Goal: Information Seeking & Learning: Find specific fact

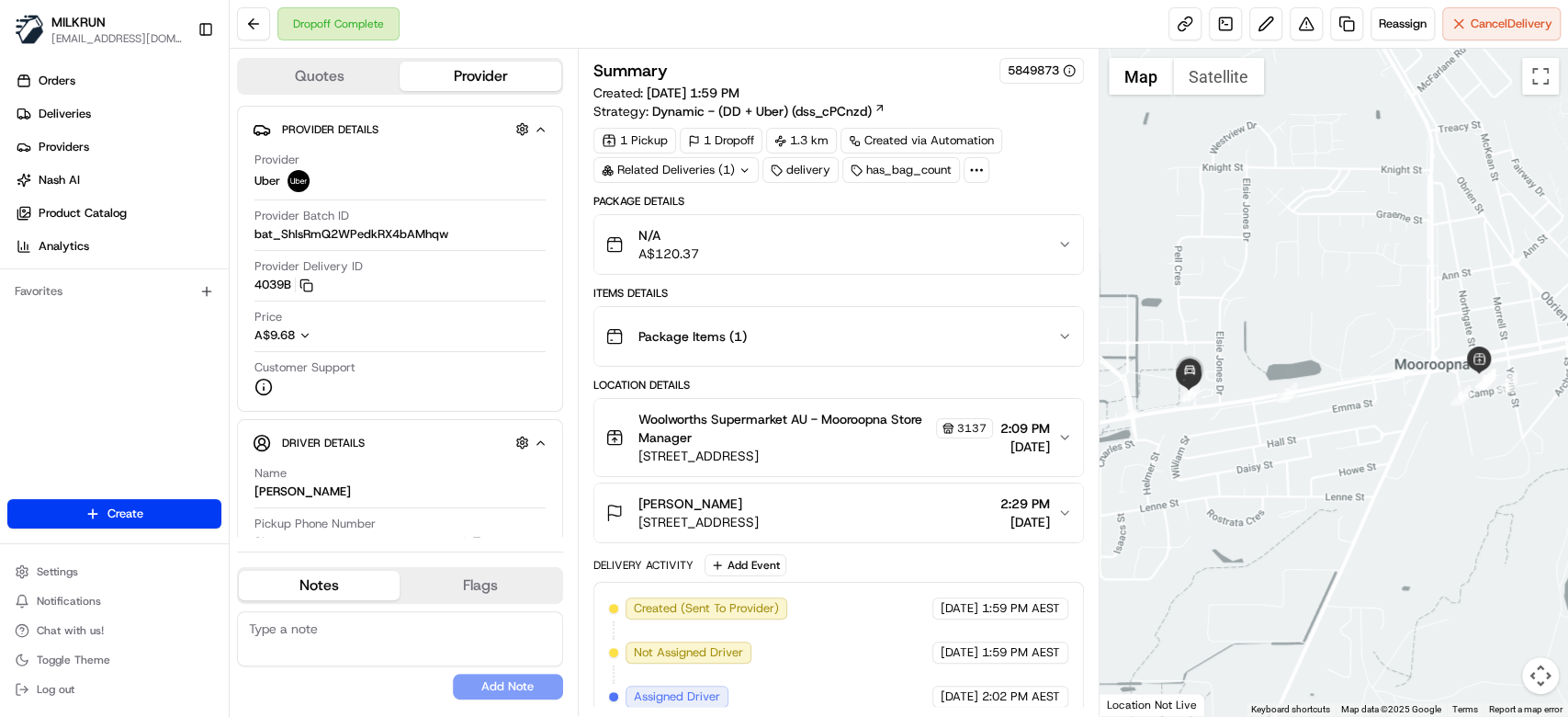
click at [992, 246] on div "N/A A$120.37" at bounding box center [831, 244] width 452 height 37
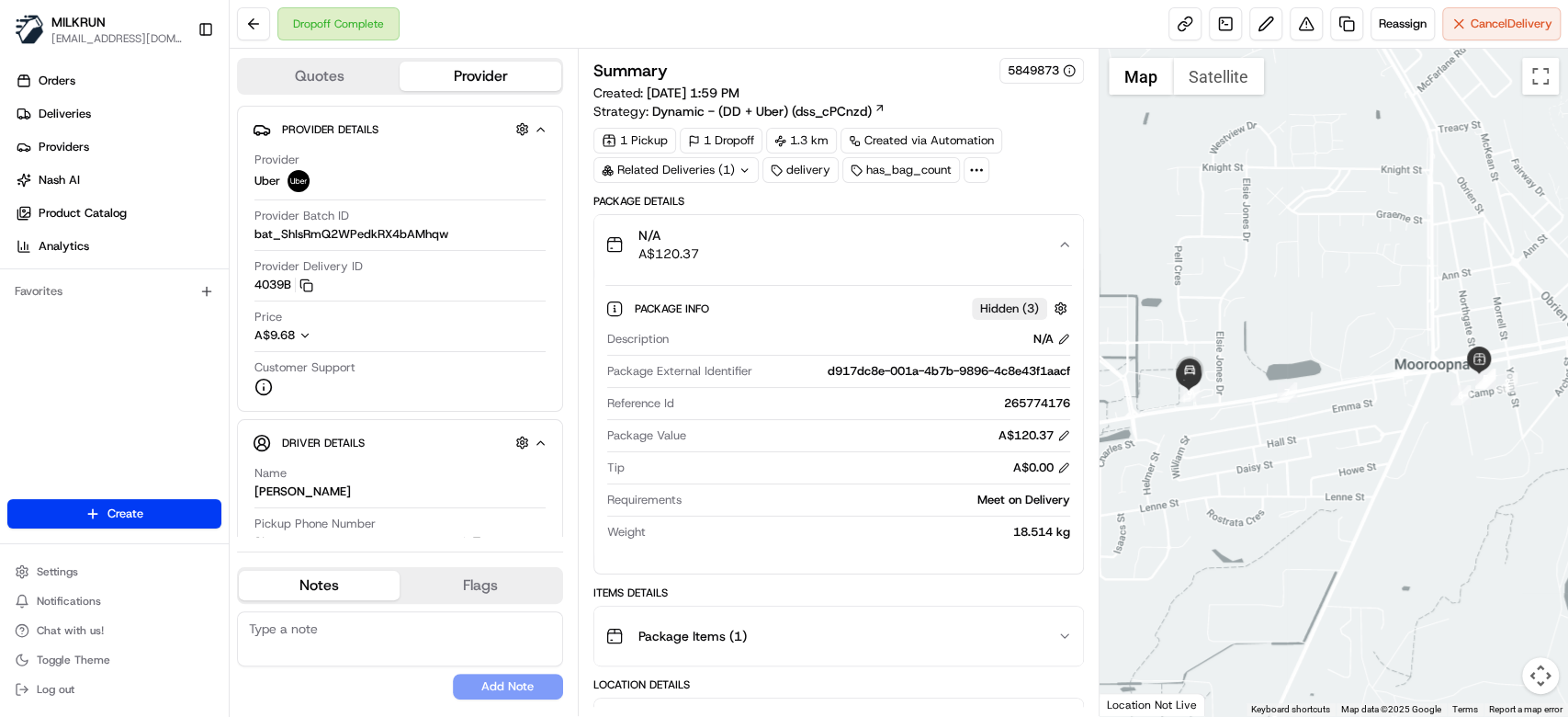
click at [992, 246] on div "N/A A$120.37" at bounding box center [831, 244] width 452 height 37
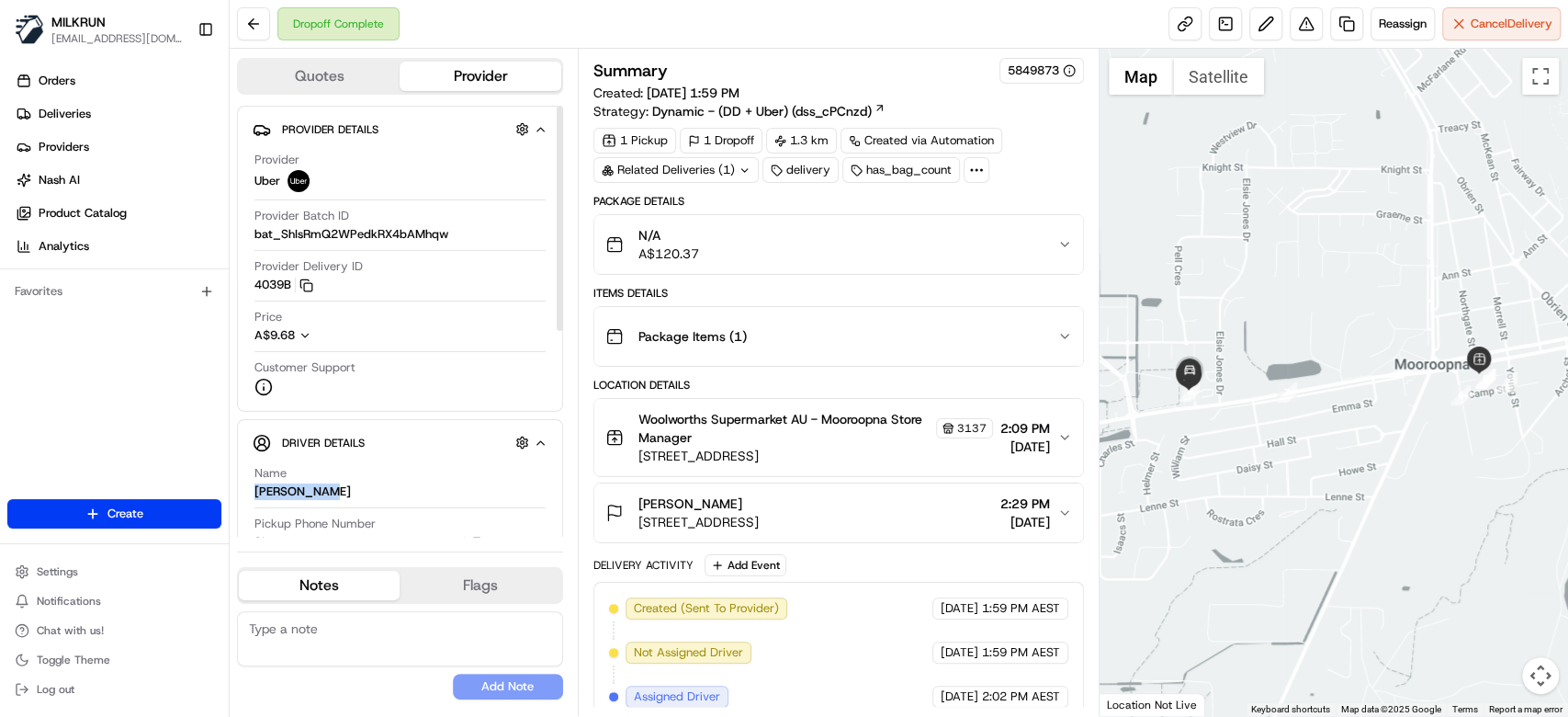
drag, startPoint x: 360, startPoint y: 489, endPoint x: 249, endPoint y: 490, distance: 111.0
click at [249, 490] on div "Driver Details Hidden ( 5 ) Name MUHAMMAD M. Pickup Phone Number +61 480 020 26…" at bounding box center [399, 672] width 326 height 508
copy div "MUHAMMAD M."
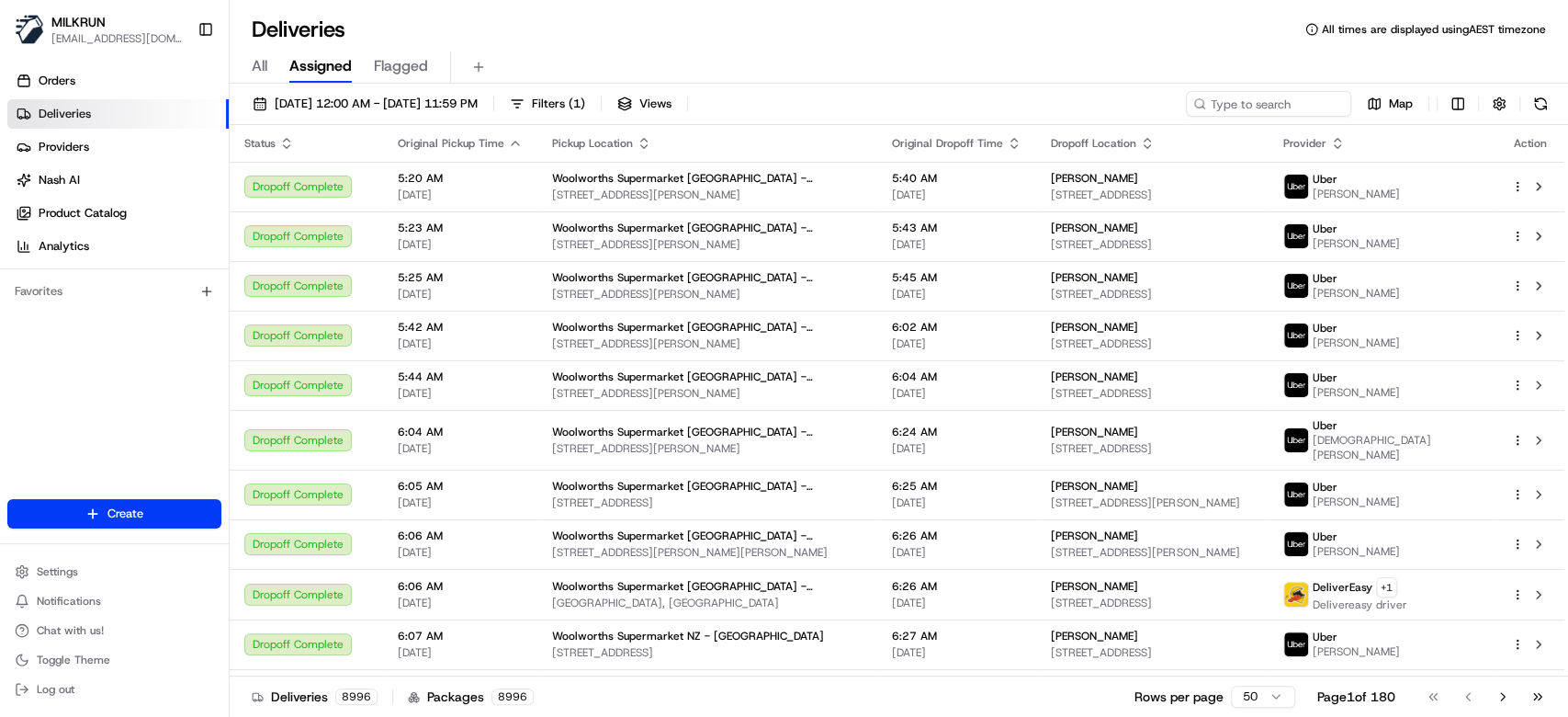
click at [269, 68] on div "All Assigned Flagged" at bounding box center [899, 67] width 1339 height 33
click at [260, 68] on span "All" at bounding box center [259, 66] width 16 height 22
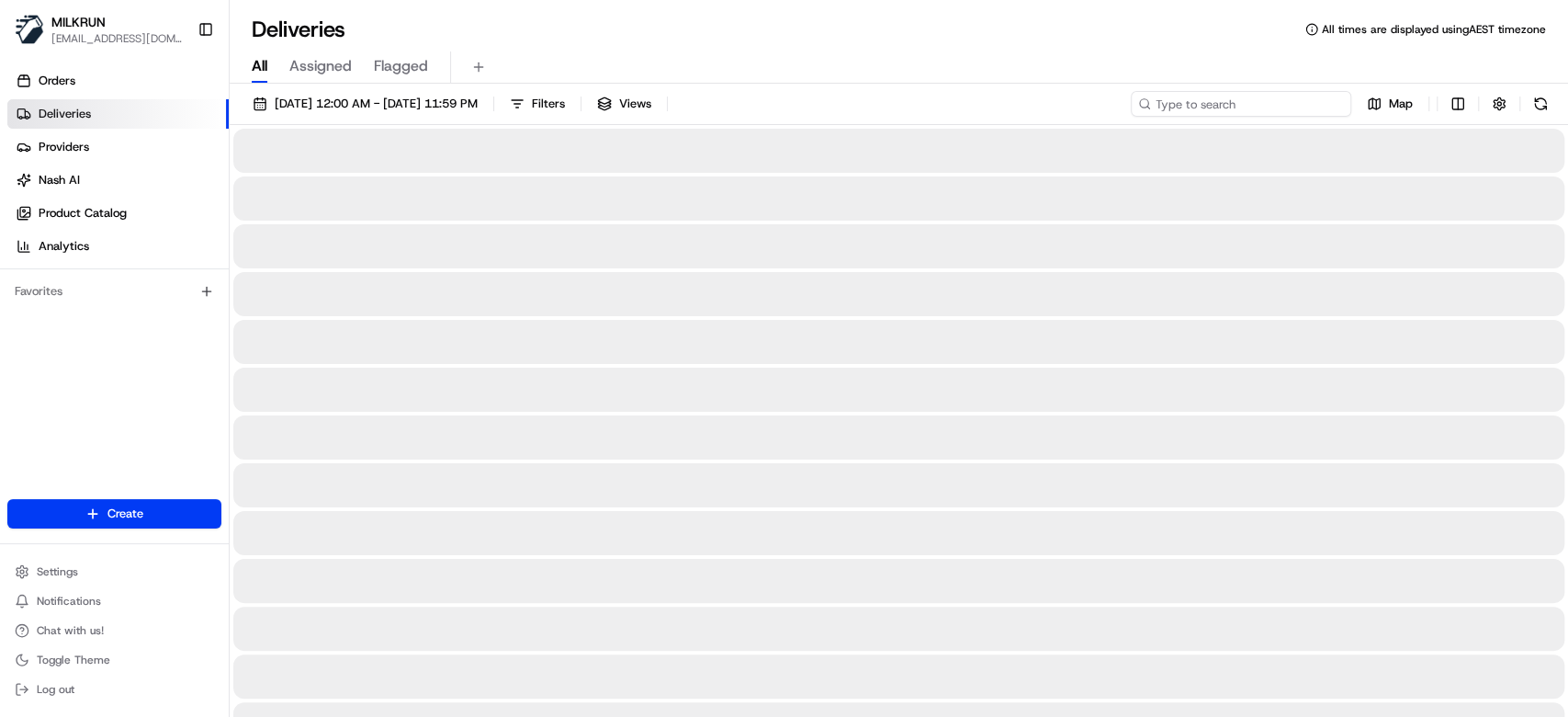
click at [1276, 105] on input at bounding box center [1240, 104] width 220 height 26
paste input "MUHAMMAD M."
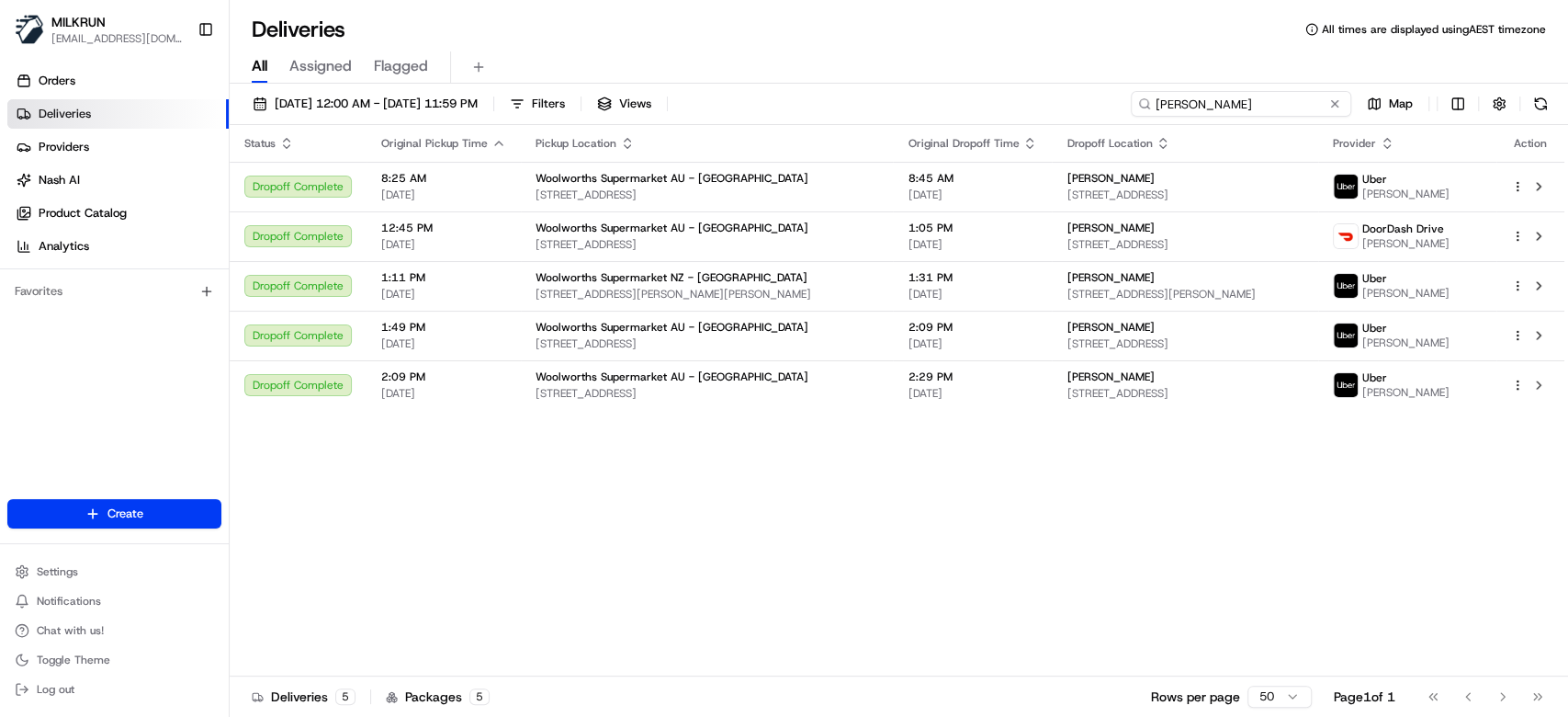
type input "MUHAMMAD M."
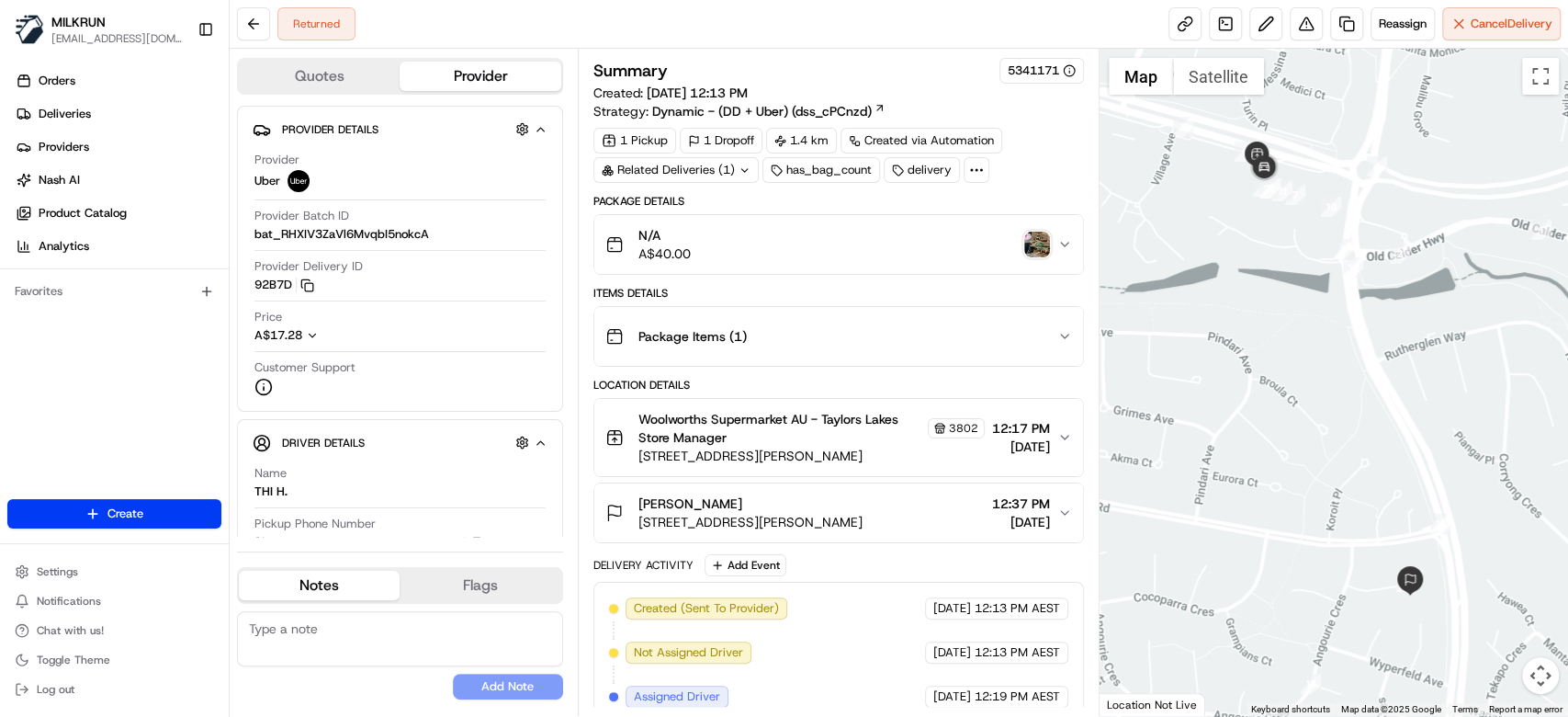
click at [1044, 233] on img "button" at bounding box center [1037, 244] width 26 height 26
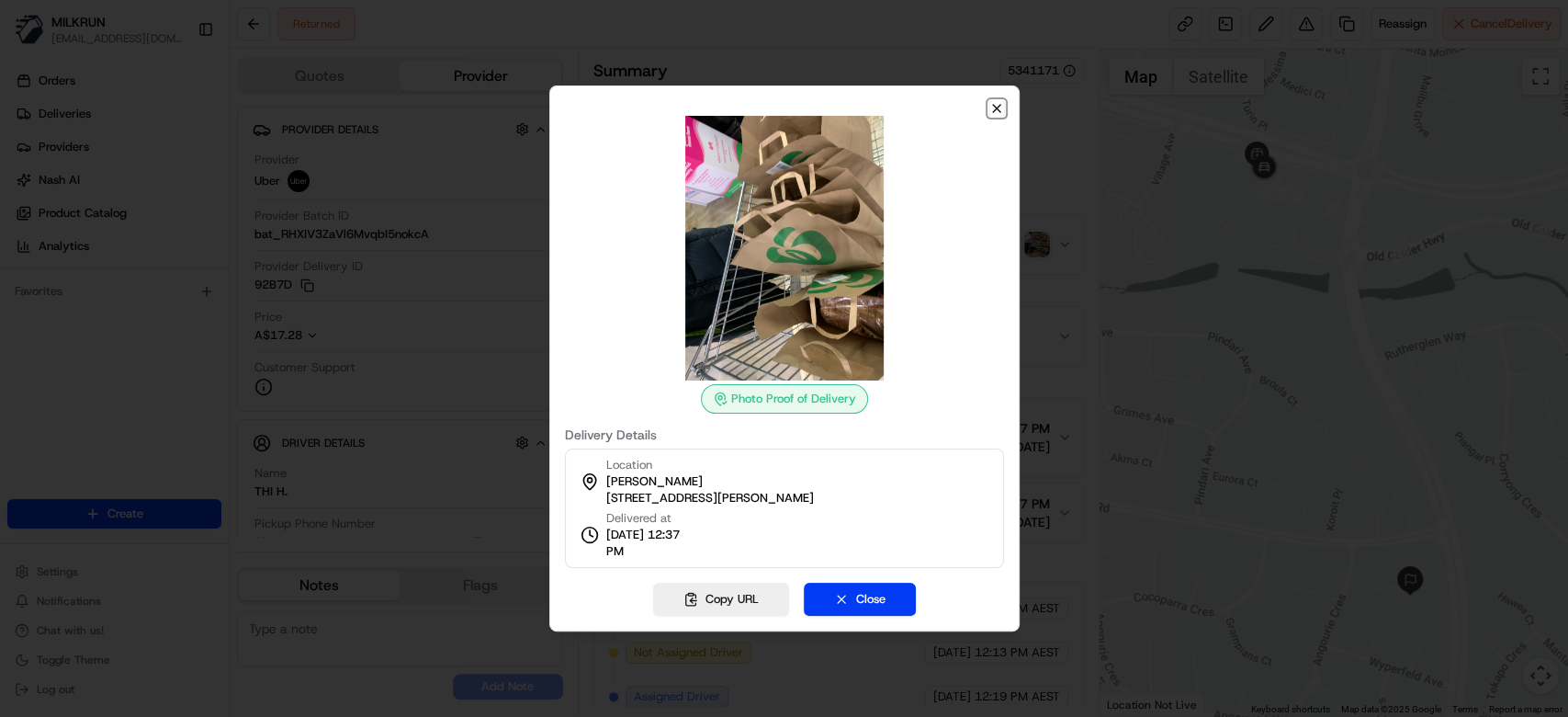
click at [997, 111] on icon "button" at bounding box center [997, 109] width 15 height 15
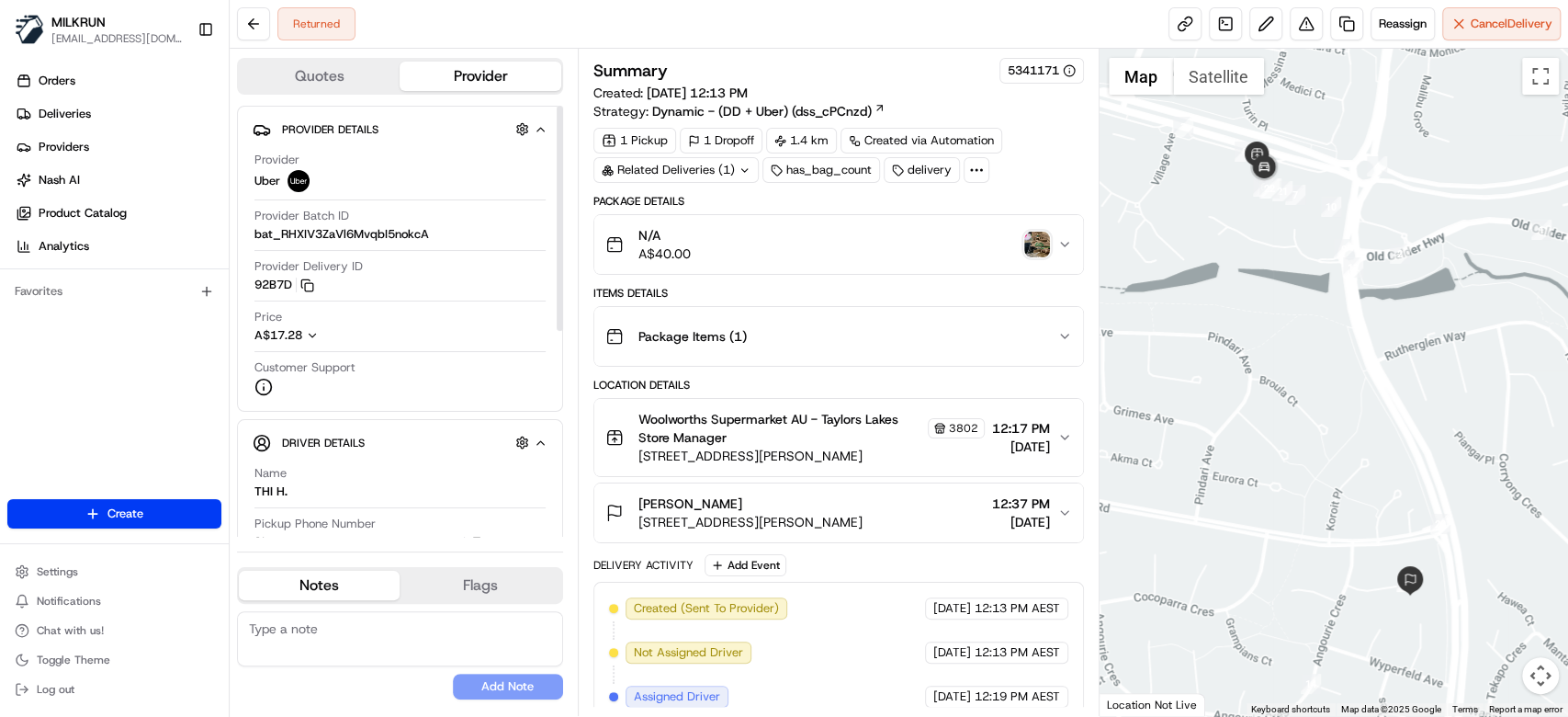
click at [901, 236] on div "N/A A$40.00" at bounding box center [831, 244] width 452 height 37
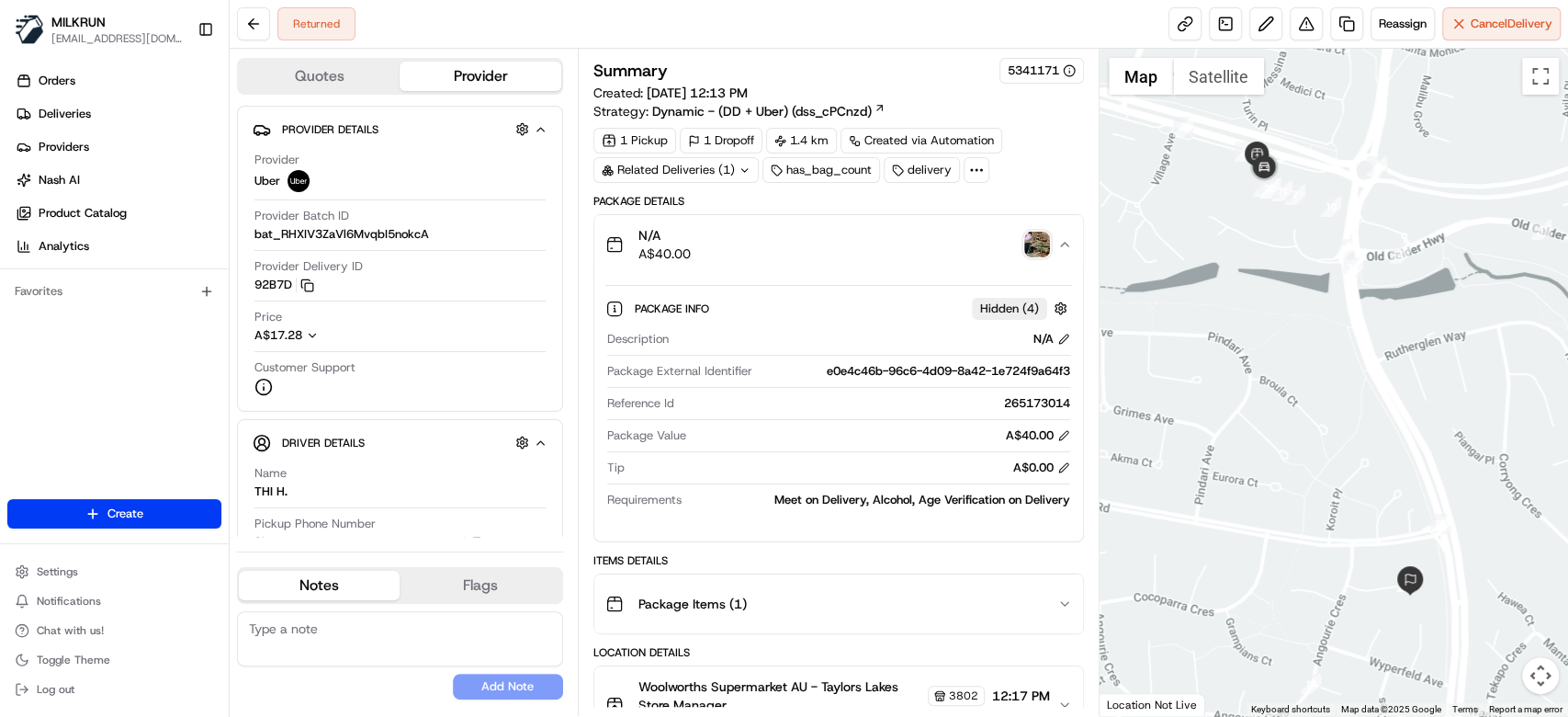
click at [901, 236] on div "N/A A$40.00" at bounding box center [831, 244] width 452 height 37
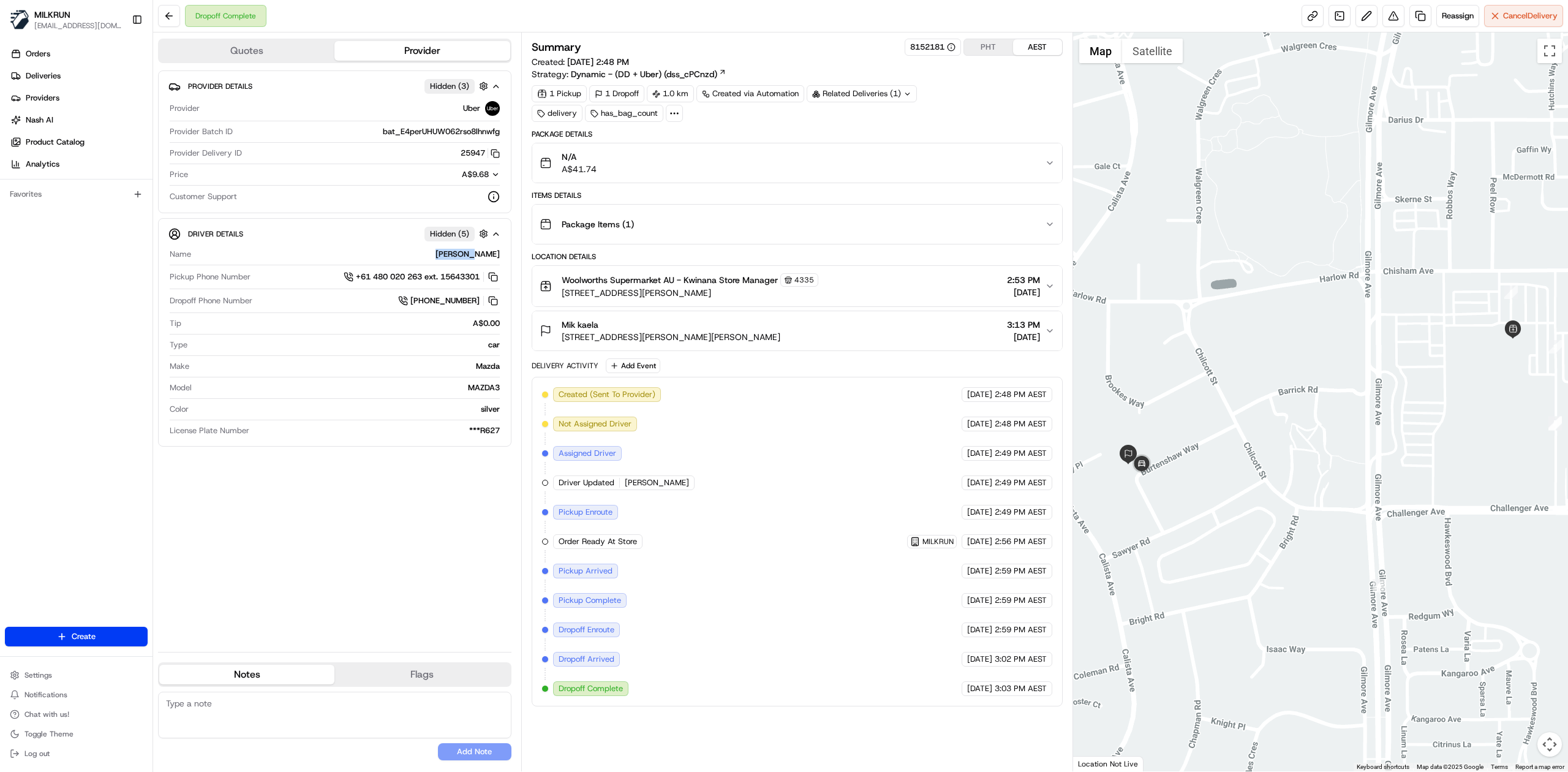
drag, startPoint x: 463, startPoint y: 258, endPoint x: 510, endPoint y: 256, distance: 47.0
click at [510, 256] on div "Driver Details Hidden ( 5 ) Name [PERSON_NAME] Pickup Phone Number +61 480 020 …" at bounding box center [334, 332] width 353 height 228
copy div "[PERSON_NAME]"
click at [466, 118] on div "Provider Uber" at bounding box center [334, 111] width 330 height 20
drag, startPoint x: 423, startPoint y: 176, endPoint x: 447, endPoint y: 175, distance: 24.0
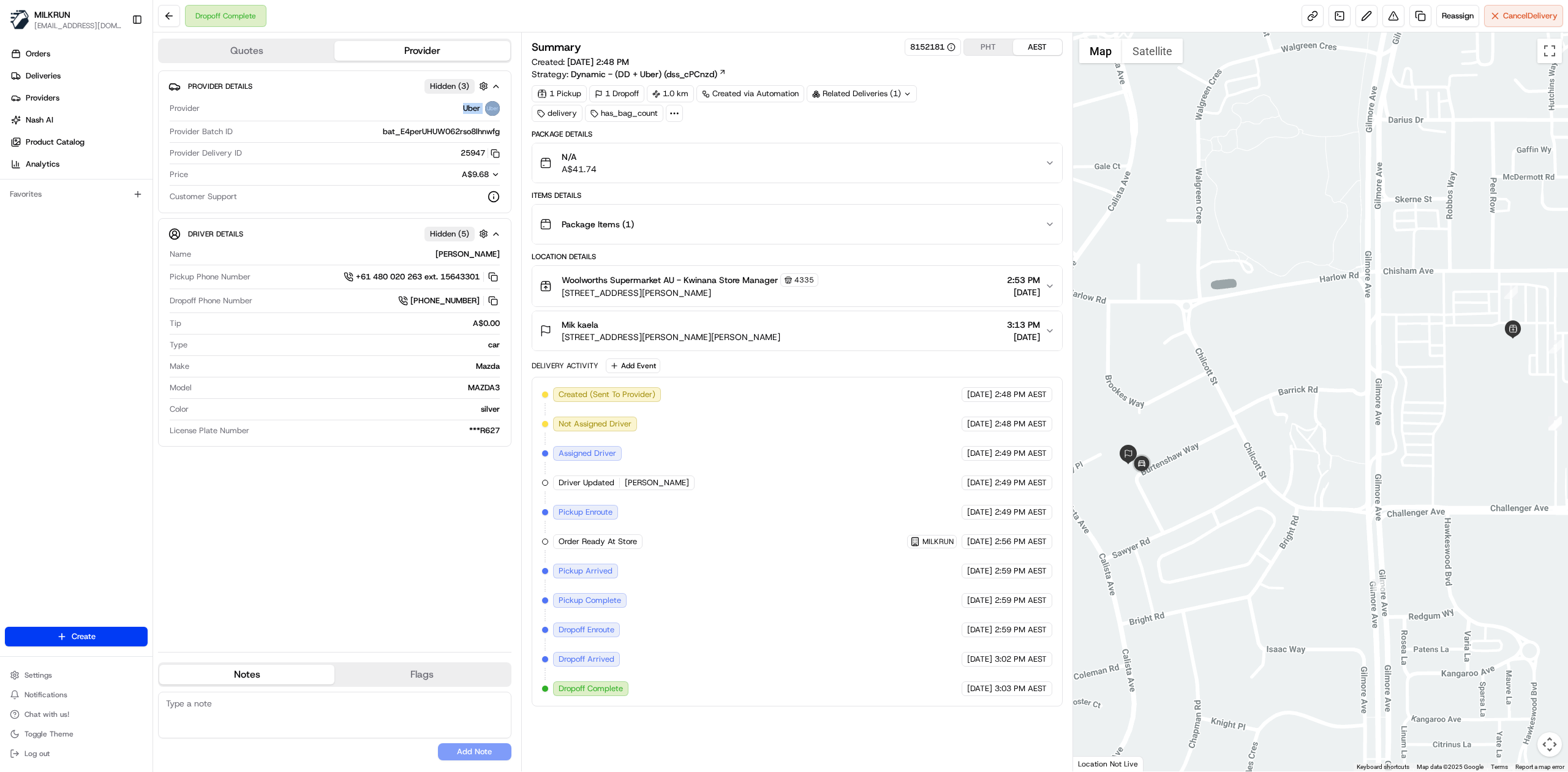
click at [447, 175] on button "A$9.68" at bounding box center [446, 175] width 108 height 11
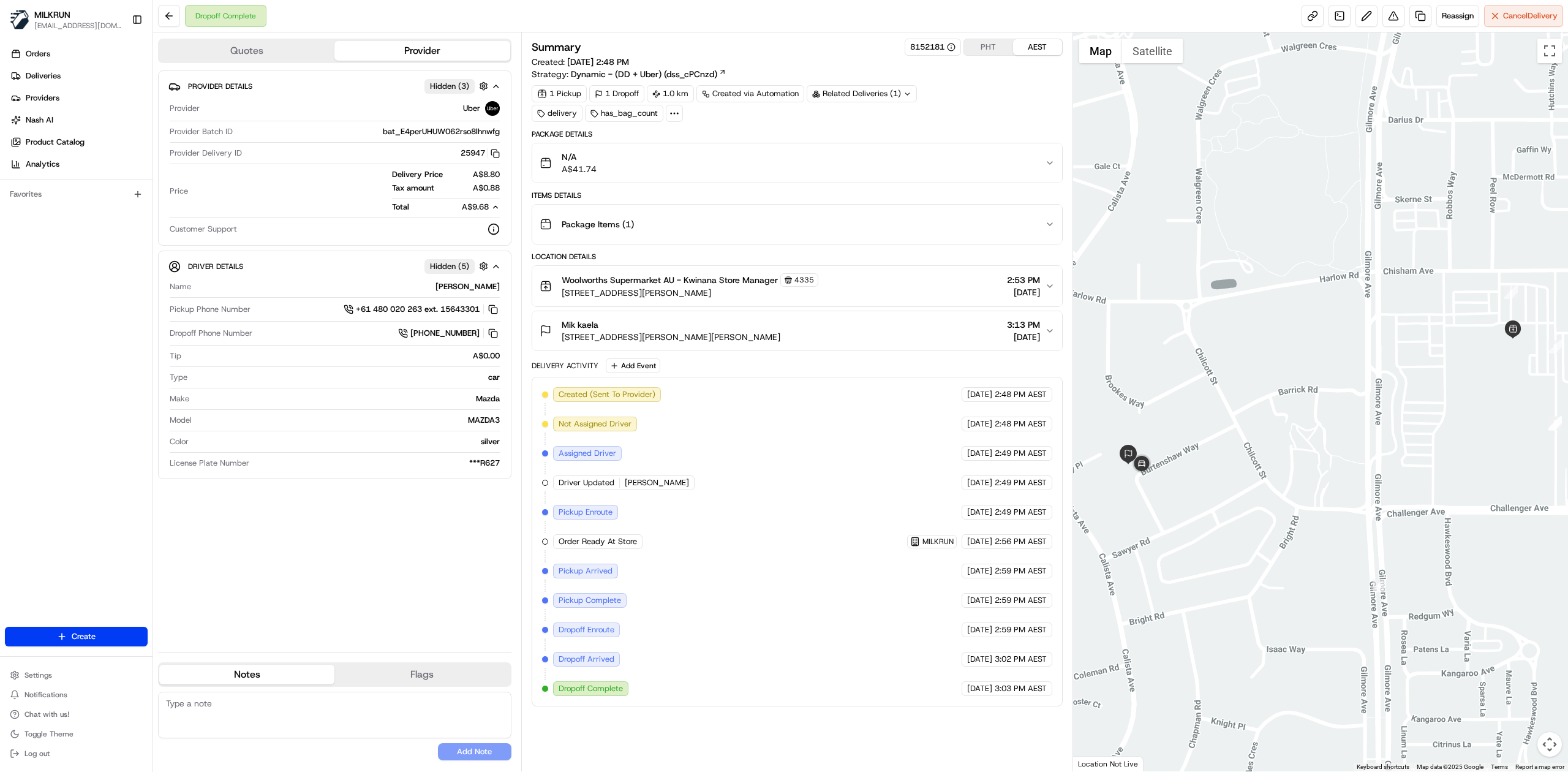
click at [431, 171] on span "Delivery Price" at bounding box center [424, 175] width 65 height 11
click at [240, 191] on div "Delivery Price A$8.80 Tax amount A$0.88 Total A$9.68" at bounding box center [347, 191] width 307 height 43
drag, startPoint x: 459, startPoint y: 153, endPoint x: 492, endPoint y: 153, distance: 33.0
click at [492, 153] on button "25947 Copy del_BiBCNmq0Qw61RPPuX8JZRw 25947" at bounding box center [480, 153] width 39 height 11
click at [444, 149] on body "MILKRUN krivera@woolworths.com.au Toggle Sidebar Orders Deliveries Providers Na…" at bounding box center [784, 386] width 1568 height 772
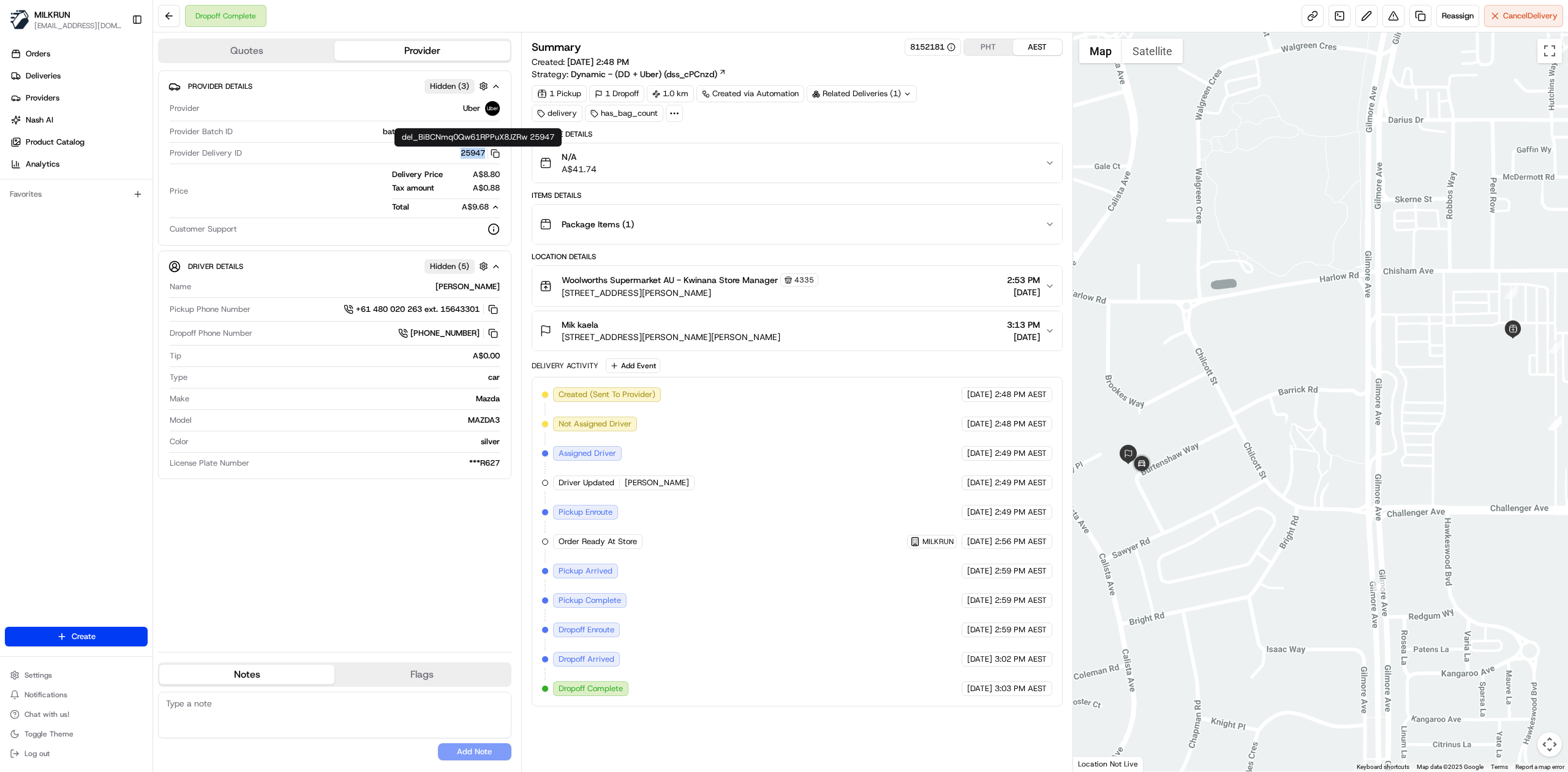
drag, startPoint x: 448, startPoint y: 155, endPoint x: 484, endPoint y: 157, distance: 36.1
click at [484, 157] on div "25947 Copy del_BiBCNmq0Qw61RPPuX8JZRw 25947" at bounding box center [373, 153] width 253 height 11
copy button "25947"
drag, startPoint x: 633, startPoint y: 326, endPoint x: 532, endPoint y: 327, distance: 101.0
click at [532, 327] on button "Mik kaela 11 Burtenshaw Way, Calista, WA 6167, AU 3:13 PM 21/08/2025" at bounding box center [797, 331] width 530 height 39
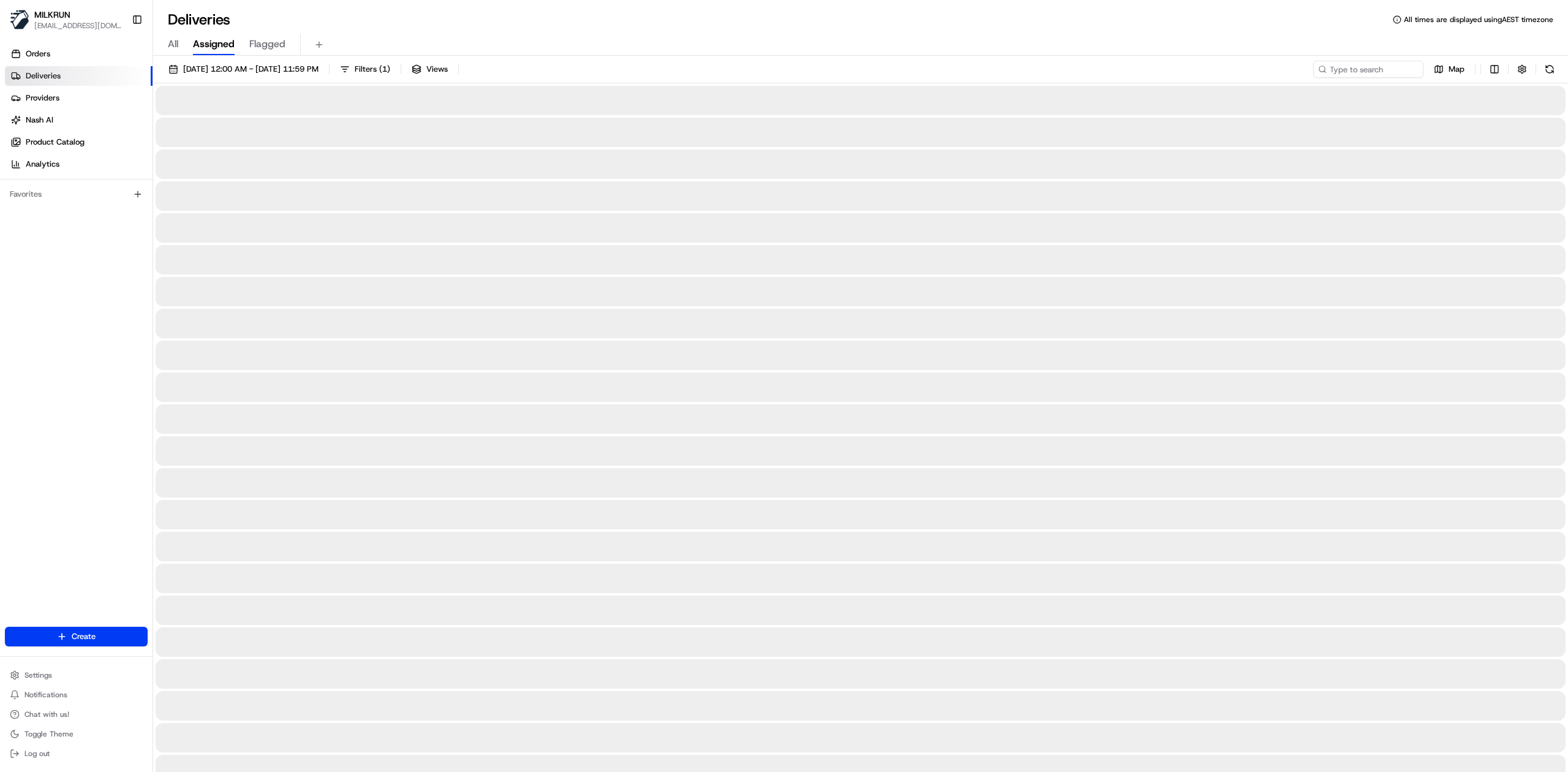
click at [164, 45] on div "All Assigned Flagged" at bounding box center [860, 45] width 1415 height 22
click at [175, 43] on span "All" at bounding box center [173, 44] width 11 height 15
click at [1355, 66] on input at bounding box center [1349, 69] width 147 height 17
paste input "[PERSON_NAME]"
type input "[PERSON_NAME]"
